Goal: Task Accomplishment & Management: Complete application form

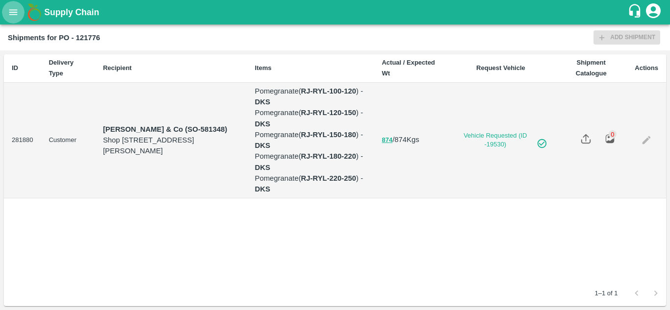
click at [18, 15] on icon "open drawer" at bounding box center [13, 12] width 11 height 11
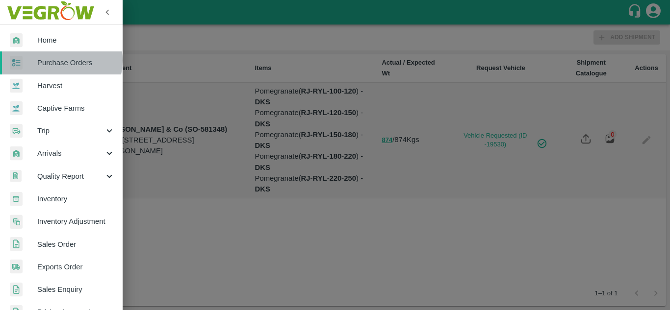
click at [60, 60] on span "Purchase Orders" at bounding box center [75, 62] width 77 height 11
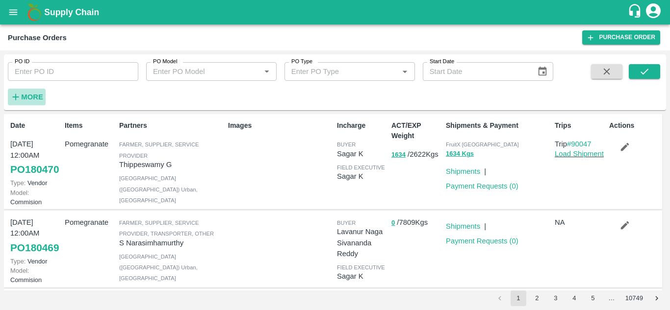
click at [31, 102] on h6 "More" at bounding box center [32, 97] width 22 height 13
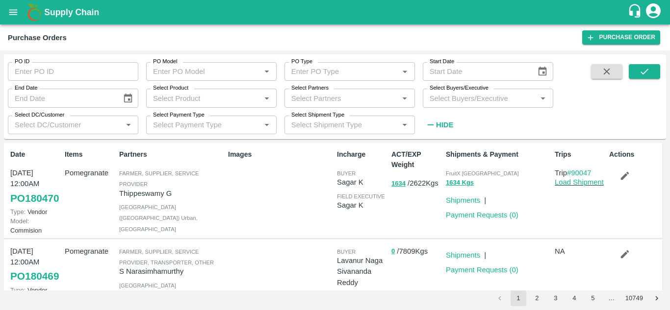
click at [440, 100] on input "Select Buyers/Executive" at bounding box center [480, 98] width 108 height 13
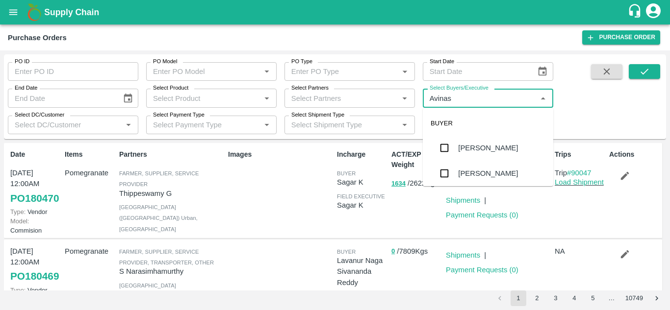
type input "Avinash"
click at [447, 174] on input "checkbox" at bounding box center [445, 174] width 20 height 20
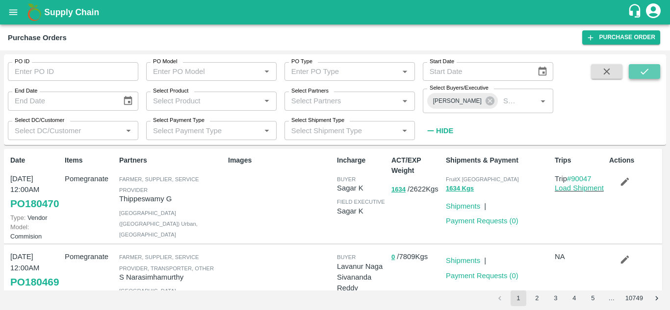
click at [651, 73] on button "submit" at bounding box center [644, 71] width 31 height 15
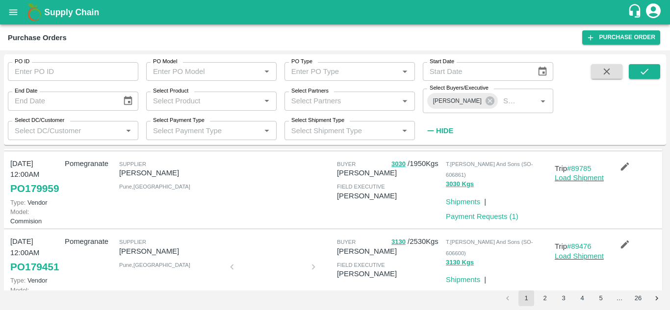
scroll to position [171, 0]
click at [22, 198] on link "PO 179959" at bounding box center [34, 189] width 49 height 18
click at [469, 221] on link "Payment Requests ( 1 )" at bounding box center [482, 217] width 73 height 8
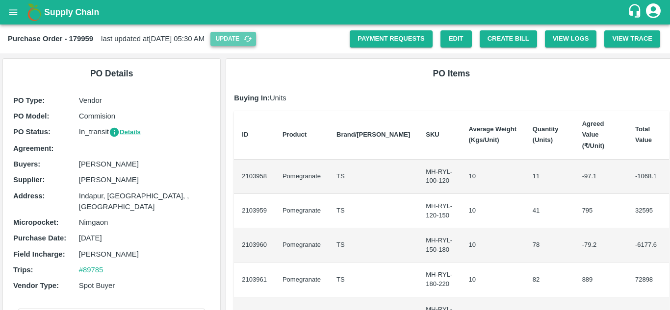
click at [254, 44] on button "Update" at bounding box center [233, 39] width 46 height 14
click at [510, 38] on button "Create Bill" at bounding box center [508, 38] width 57 height 17
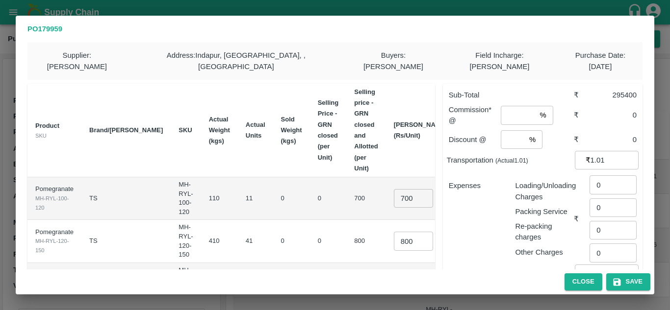
click at [511, 109] on input "number" at bounding box center [518, 115] width 35 height 19
type input "8"
click at [505, 132] on input "number" at bounding box center [513, 139] width 25 height 19
type input "2"
click at [394, 193] on input "700" at bounding box center [413, 198] width 39 height 19
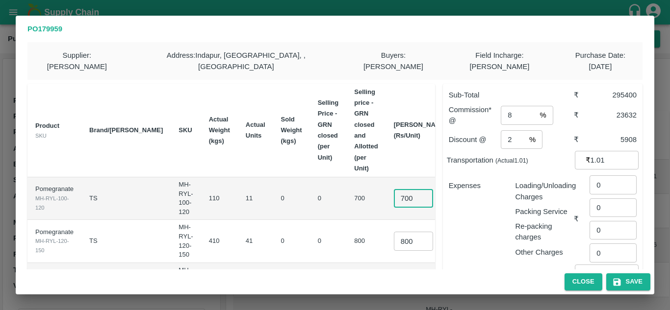
click at [394, 193] on input "700" at bounding box center [413, 198] width 39 height 19
type input "850"
type input "1000"
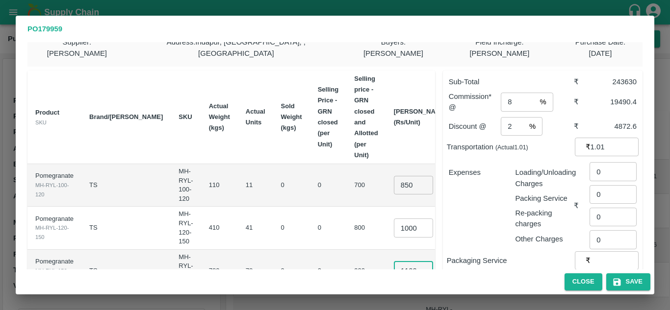
scroll to position [0, 2]
type input "1100"
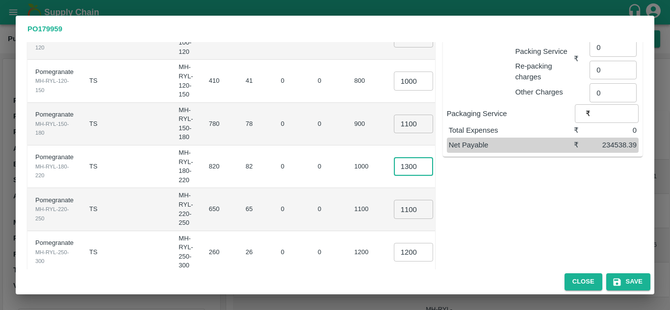
scroll to position [0, 3]
type input "1300"
type input "1400"
type input "1500"
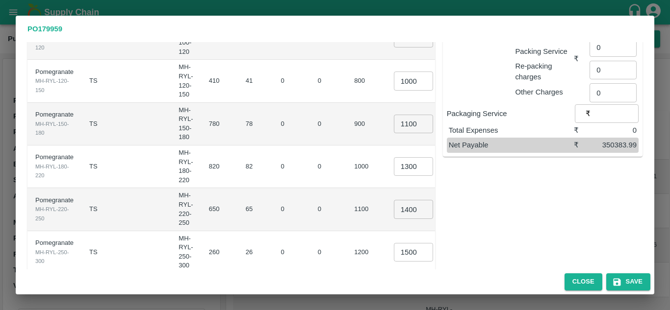
click at [310, 231] on td "0" at bounding box center [328, 252] width 37 height 43
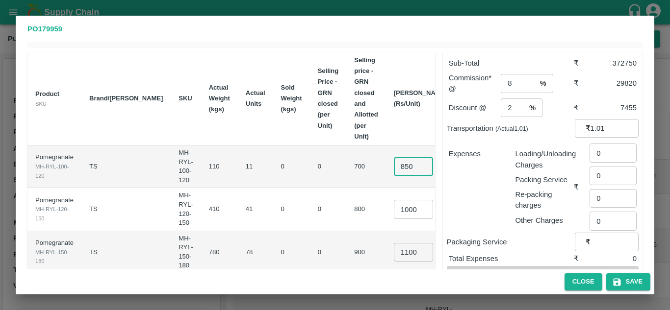
scroll to position [185, 0]
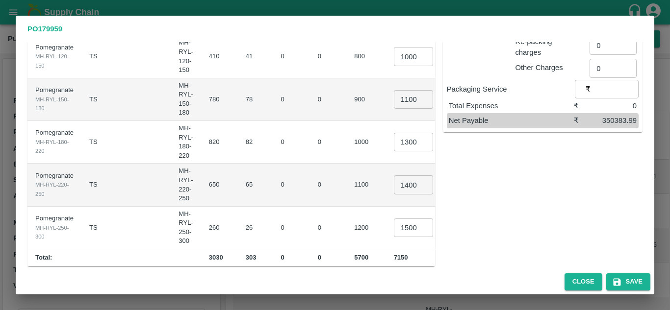
click at [238, 195] on td "65" at bounding box center [255, 185] width 35 height 43
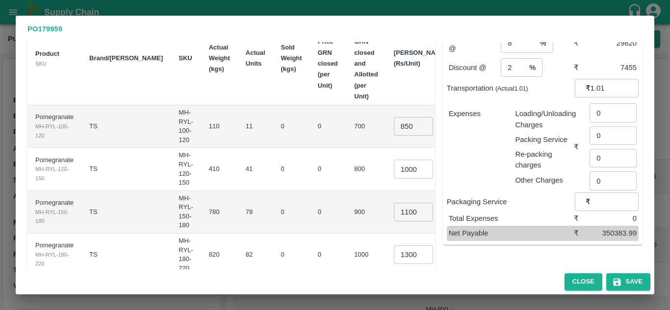
scroll to position [0, 0]
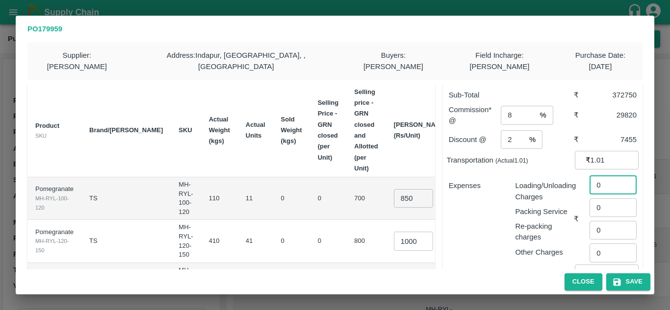
click at [605, 177] on input "0" at bounding box center [612, 185] width 47 height 19
type input "29088"
click at [513, 217] on div "Re-packing charges" at bounding box center [542, 230] width 63 height 26
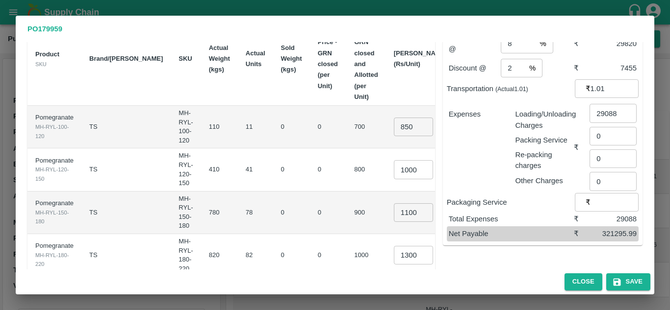
scroll to position [74, 0]
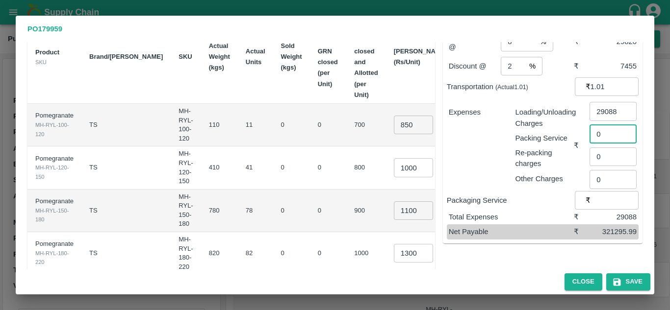
click at [608, 125] on input "0" at bounding box center [612, 134] width 47 height 19
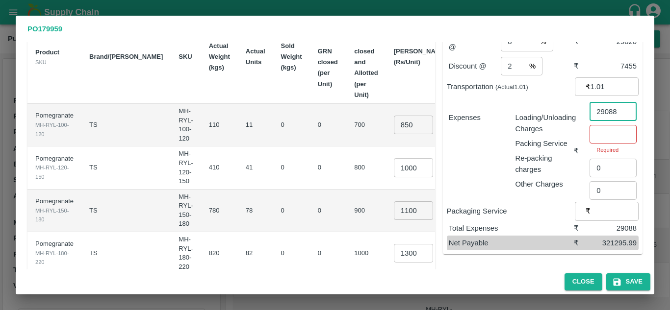
drag, startPoint x: 597, startPoint y: 100, endPoint x: 612, endPoint y: 101, distance: 14.3
click at [612, 102] on input "29088" at bounding box center [612, 111] width 47 height 19
click at [578, 117] on div "Expenses Loading/Unloading Charges Packing Service Re-packing charges Other Cha…" at bounding box center [543, 151] width 192 height 102
click at [600, 77] on input "1.01" at bounding box center [614, 86] width 48 height 19
type input "1"
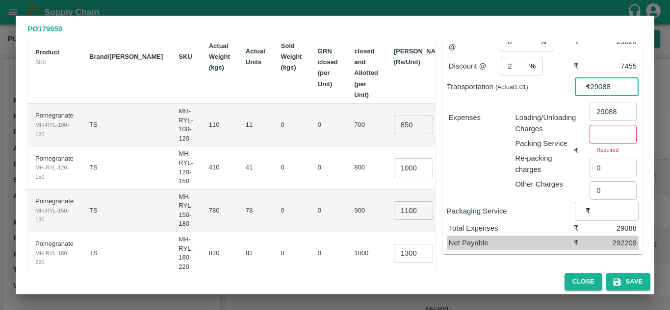
type input "29088"
click at [605, 104] on input "29088" at bounding box center [612, 111] width 47 height 19
type input "909"
click at [568, 175] on div "Other Charges" at bounding box center [542, 182] width 63 height 15
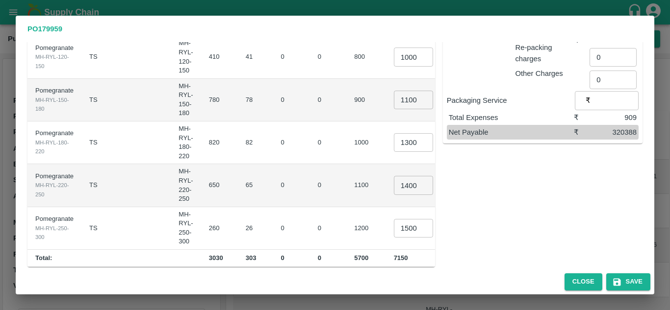
scroll to position [185, 0]
click at [394, 219] on input "1500" at bounding box center [413, 228] width 39 height 19
type input "1600"
click at [201, 164] on td "650" at bounding box center [219, 185] width 37 height 43
click at [562, 209] on div "Sub-Total ₹ 375350 Commission* @ 8 % ​ ₹ 30028 Discount @ 2 % ​ ₹ 7507 Transpor…" at bounding box center [538, 79] width 207 height 376
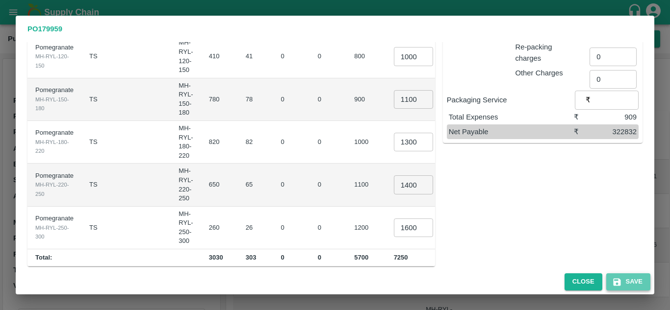
click at [630, 286] on button "Save" at bounding box center [628, 282] width 44 height 17
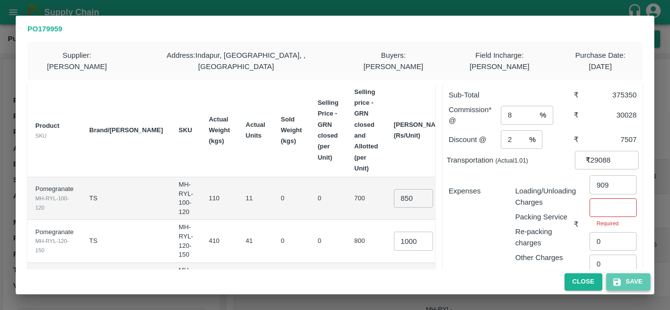
click at [633, 288] on button "Save" at bounding box center [628, 282] width 44 height 17
click at [496, 229] on div "Expenses" at bounding box center [474, 220] width 67 height 85
click at [598, 199] on input "number" at bounding box center [612, 208] width 47 height 19
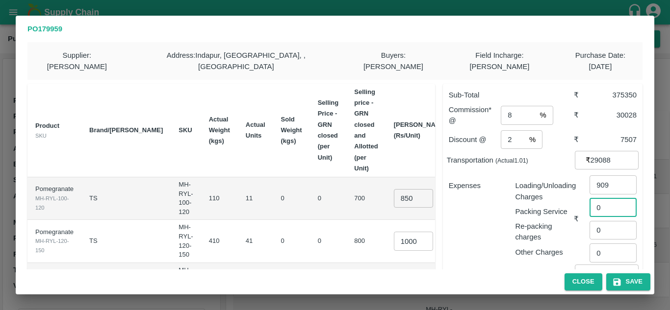
type input "0"
click at [493, 229] on div "Expenses" at bounding box center [474, 215] width 67 height 85
click at [628, 284] on button "Save" at bounding box center [628, 282] width 44 height 17
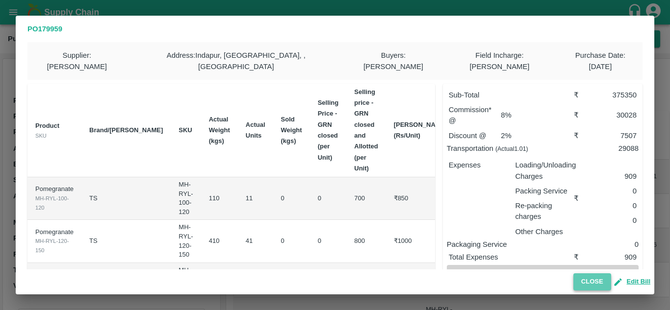
click at [581, 284] on button "Close" at bounding box center [592, 282] width 38 height 17
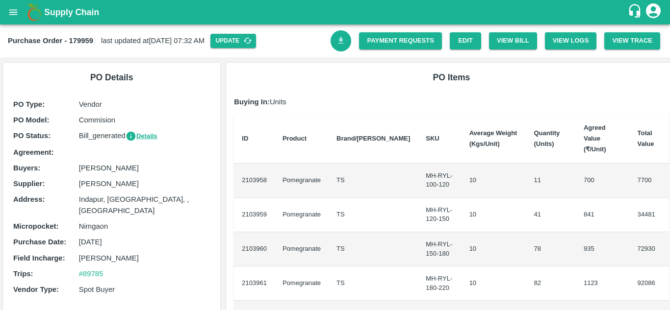
click at [333, 43] on link "Download Bill" at bounding box center [341, 40] width 21 height 21
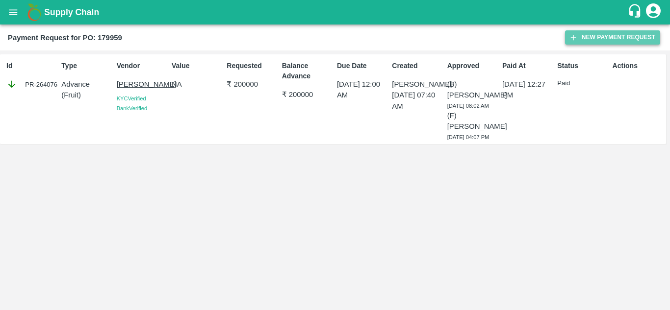
click at [593, 37] on button "New Payment Request" at bounding box center [612, 37] width 95 height 14
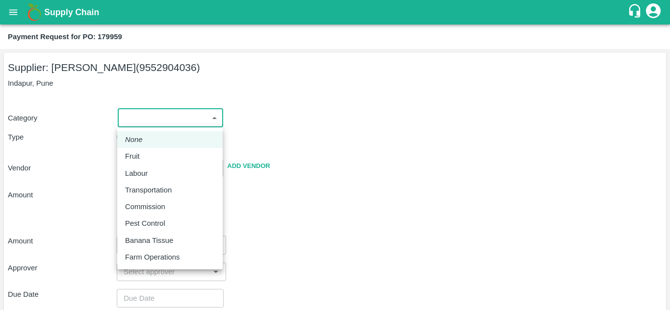
click at [138, 117] on body "Supply Chain Payment Request for PO: 179959 Supplier: SHIVAJI RAJARAM AVACHAR (…" at bounding box center [335, 155] width 670 height 310
click at [138, 160] on p "Fruit" at bounding box center [132, 156] width 15 height 11
type input "1"
type input "SHIVAJI RAJARAM AVACHAR - 9552904036(Supplier)"
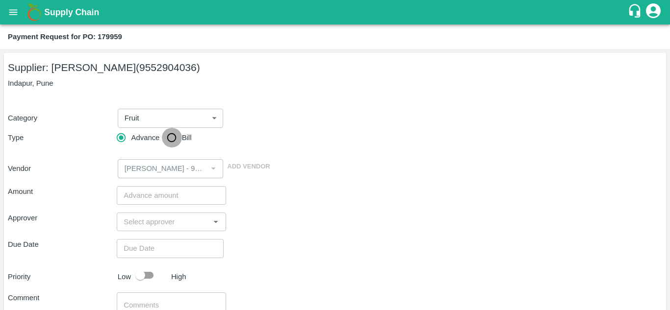
click at [171, 137] on input "Bill" at bounding box center [172, 138] width 20 height 20
radio input "true"
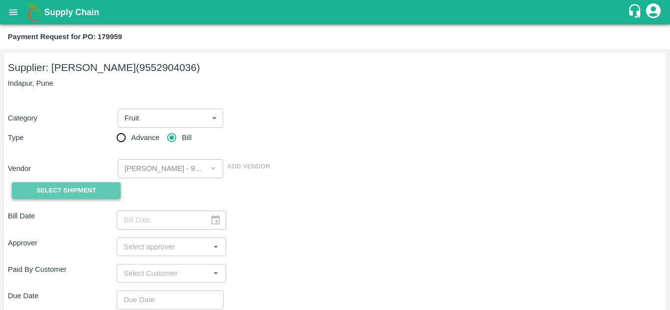
click at [73, 187] on span "Select Shipment" at bounding box center [66, 190] width 60 height 11
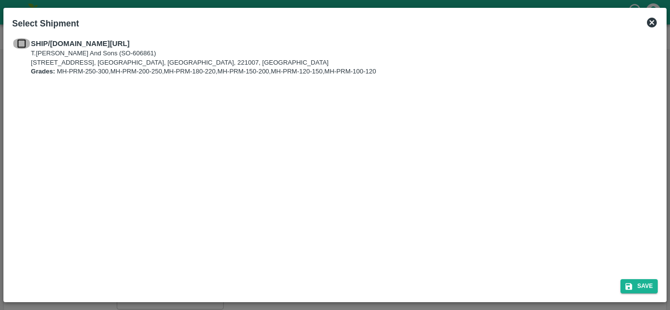
click at [22, 44] on input "checkbox" at bounding box center [21, 43] width 19 height 11
checkbox input "true"
click at [635, 285] on button "Save" at bounding box center [638, 287] width 37 height 14
type input "09/10/2025"
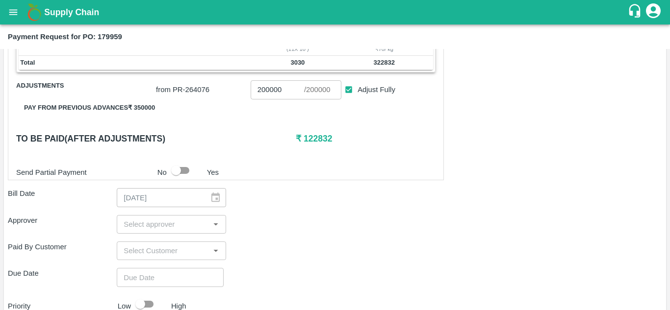
scroll to position [357, 0]
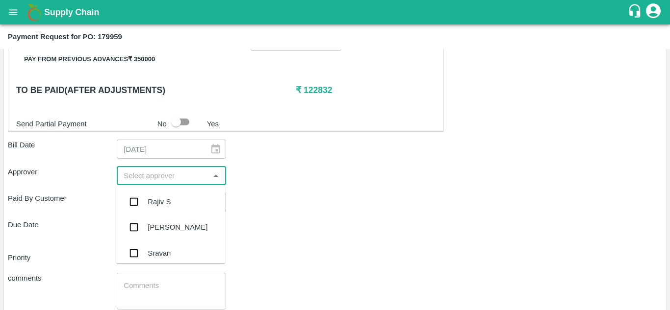
click at [143, 173] on input "input" at bounding box center [163, 176] width 87 height 13
type input "Muk"
click at [135, 203] on input "checkbox" at bounding box center [134, 202] width 20 height 20
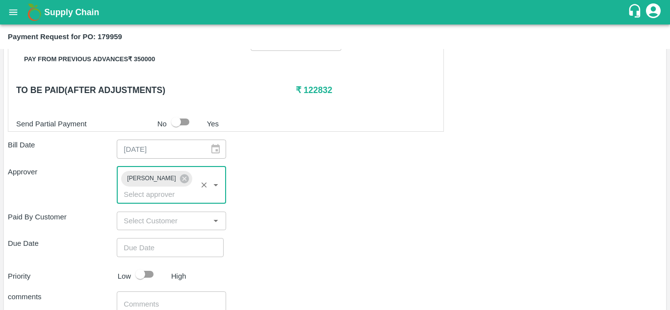
type input "DD/MM/YYYY hh:mm aa"
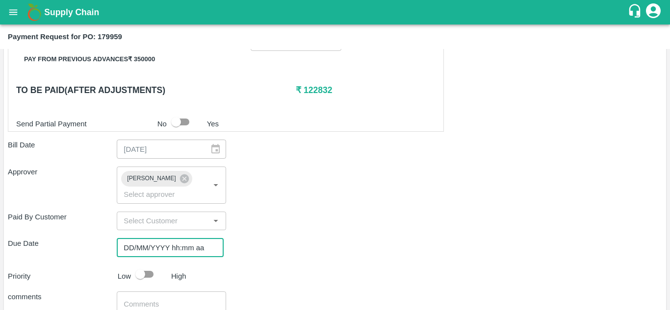
click at [129, 247] on input "DD/MM/YYYY hh:mm aa" at bounding box center [167, 247] width 100 height 19
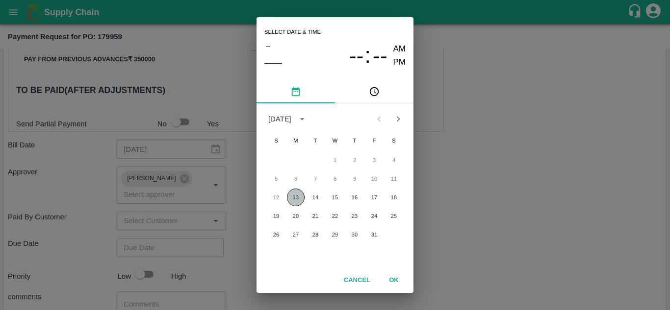
click at [293, 199] on button "13" at bounding box center [296, 198] width 18 height 18
type input "13/10/2025 12:00 AM"
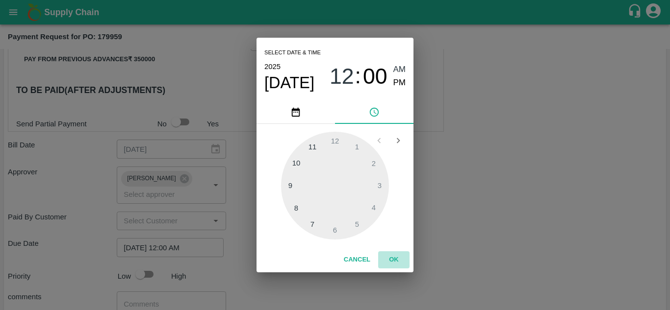
click at [395, 256] on button "OK" at bounding box center [393, 260] width 31 height 17
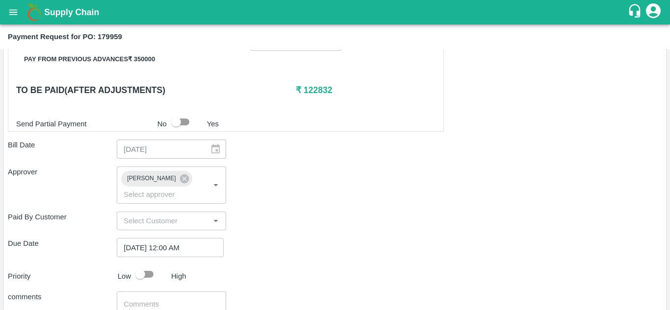
click at [294, 254] on div "Due Date 13/10/2025 12:00 AM ​" at bounding box center [335, 247] width 654 height 19
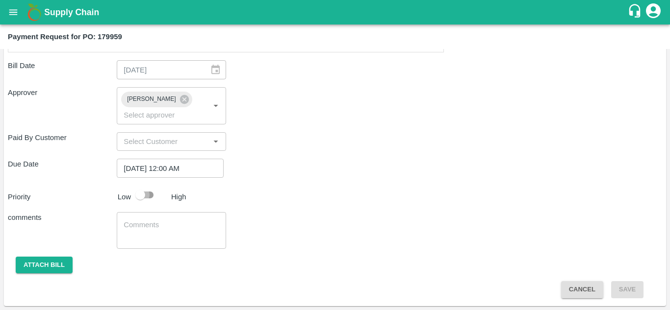
click at [143, 196] on input "checkbox" at bounding box center [140, 195] width 56 height 19
checkbox input "true"
click at [55, 262] on button "Attach bill" at bounding box center [44, 265] width 57 height 17
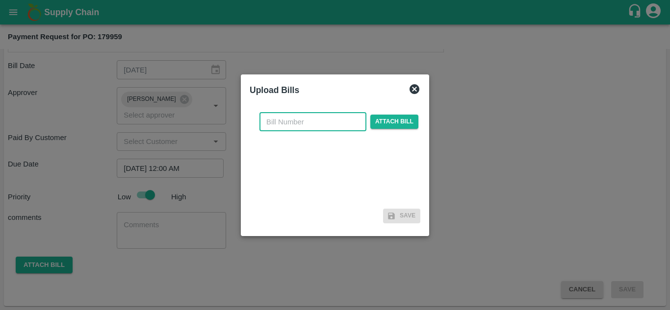
click at [266, 128] on input "text" at bounding box center [312, 122] width 107 height 19
type input "179959"
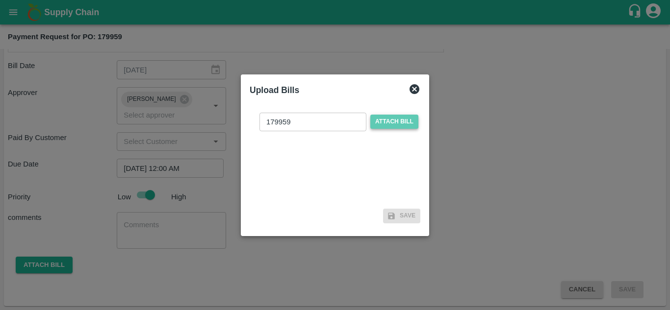
click at [405, 117] on span "Attach bill" at bounding box center [394, 122] width 48 height 14
click at [0, 0] on input "Attach bill" at bounding box center [0, 0] width 0 height 0
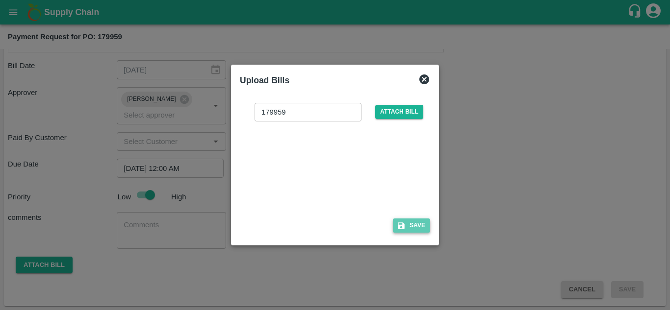
click at [411, 224] on button "Save" at bounding box center [411, 226] width 37 height 14
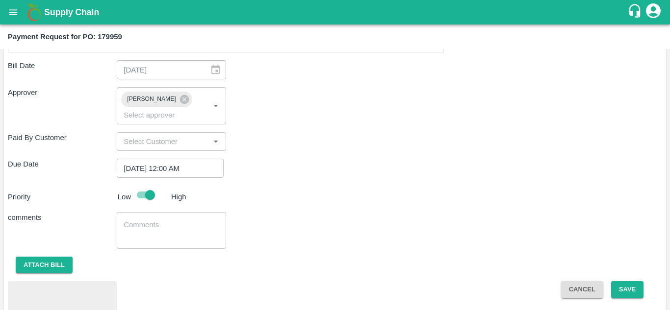
scroll to position [488, 0]
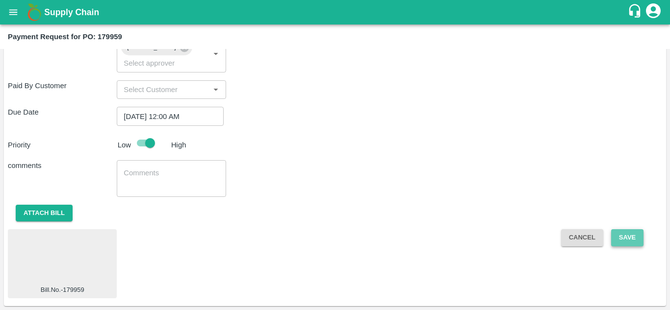
click at [633, 238] on button "Save" at bounding box center [627, 238] width 32 height 17
